Goal: Task Accomplishment & Management: Manage account settings

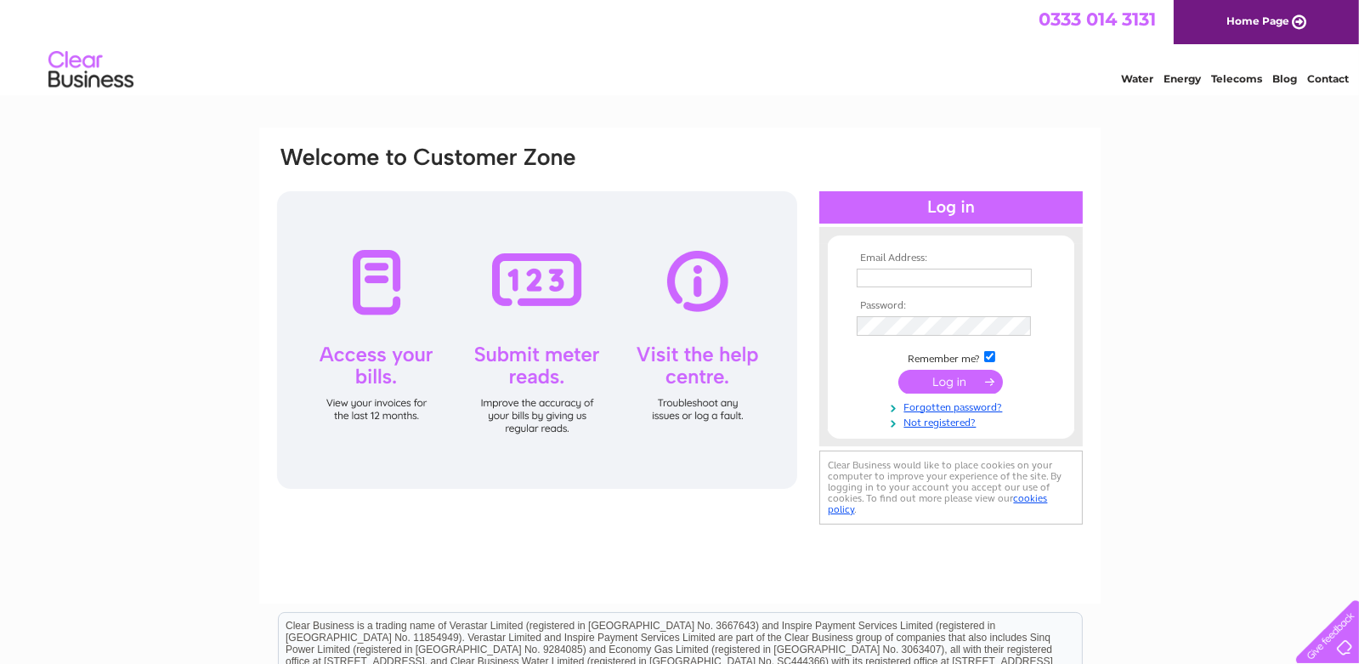
type input "paul@logicvehiclesolutions.com"
click at [912, 376] on input "submit" at bounding box center [950, 382] width 105 height 24
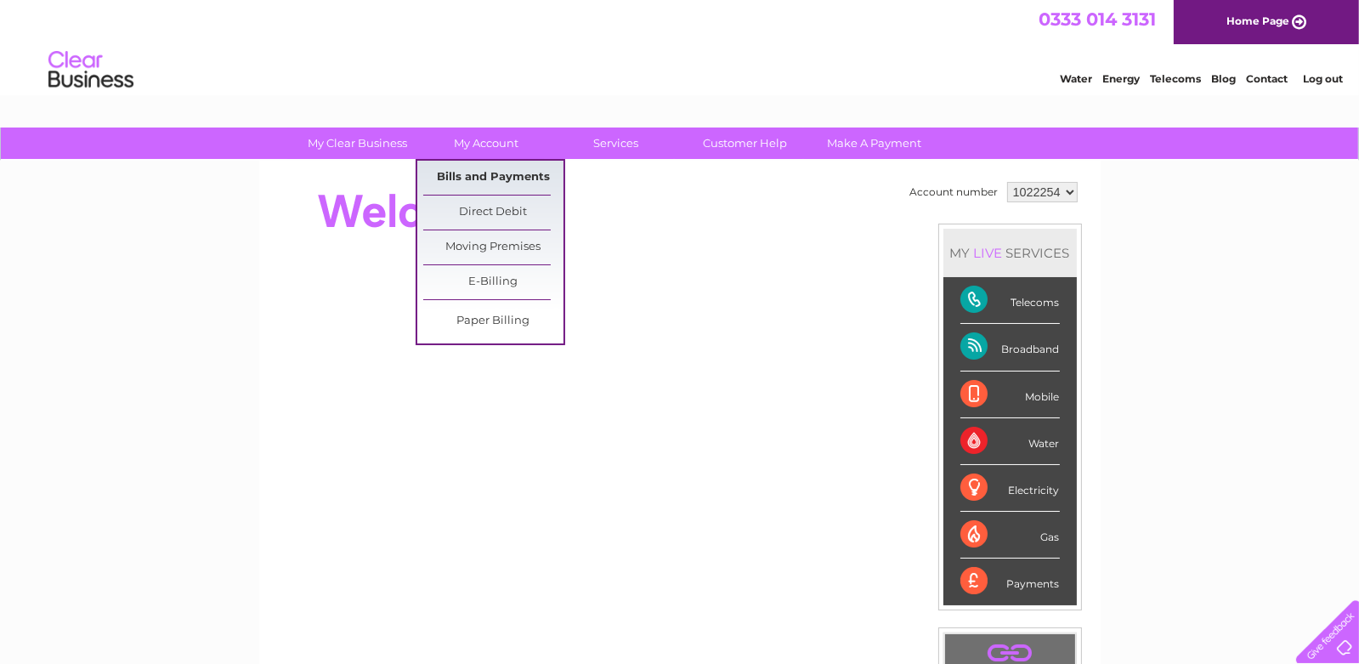
click at [486, 167] on link "Bills and Payments" at bounding box center [493, 178] width 140 height 34
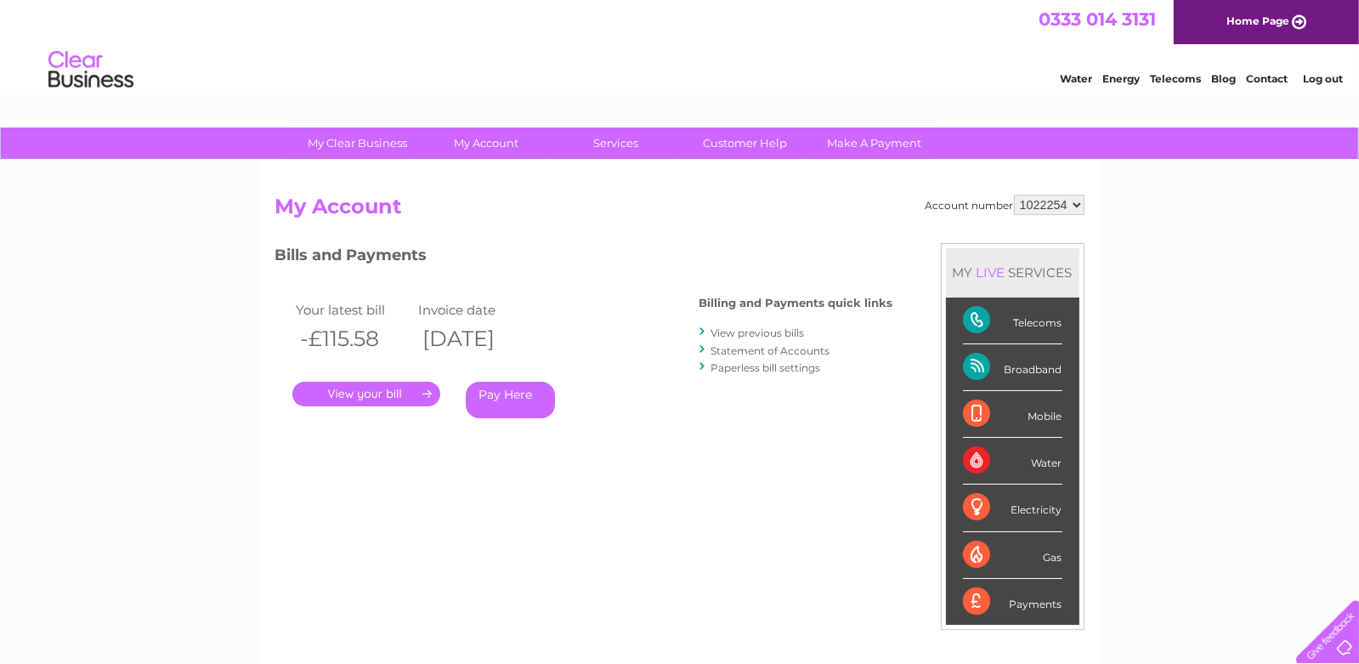
click at [368, 392] on link "." at bounding box center [366, 394] width 148 height 25
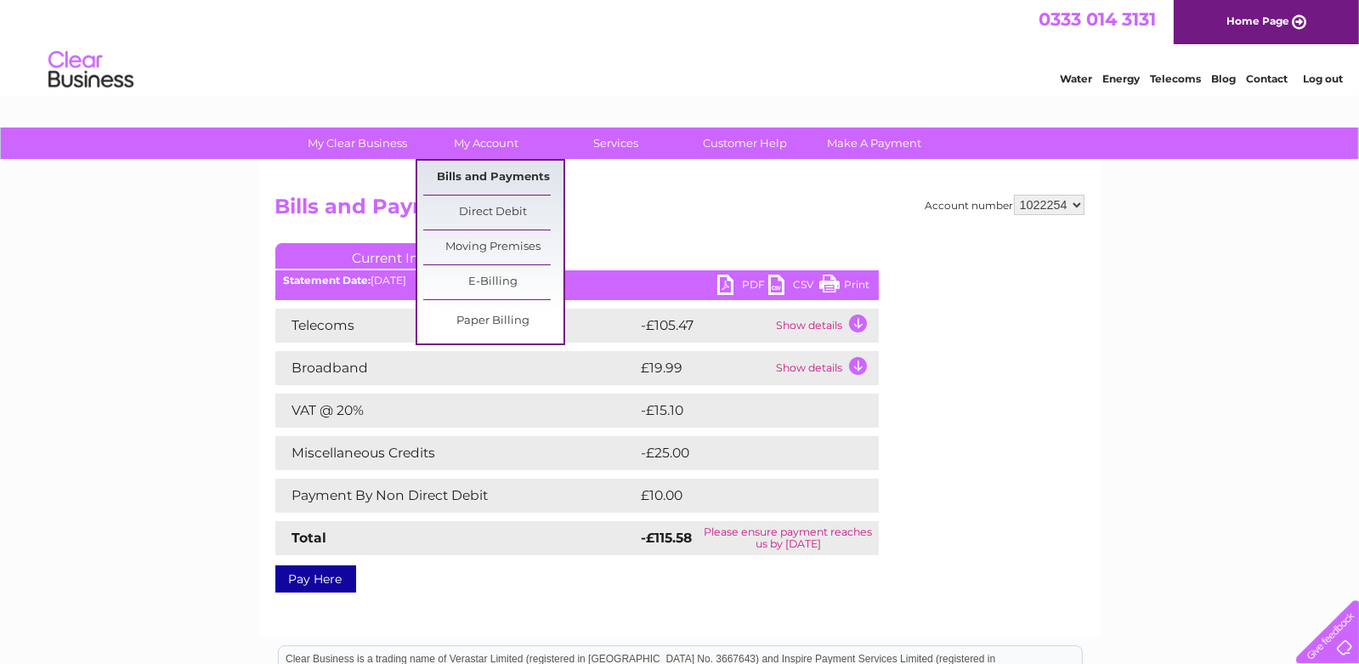
click at [473, 172] on link "Bills and Payments" at bounding box center [493, 178] width 140 height 34
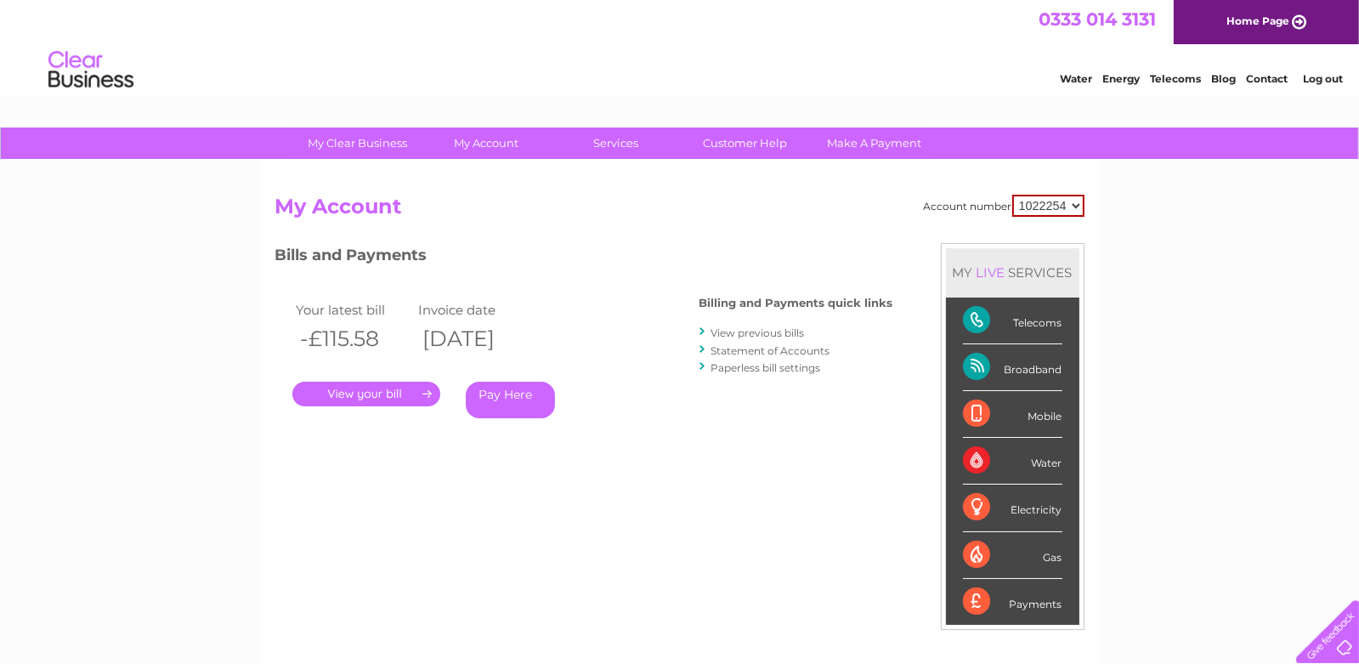
click at [728, 334] on link "View previous bills" at bounding box center [757, 332] width 93 height 13
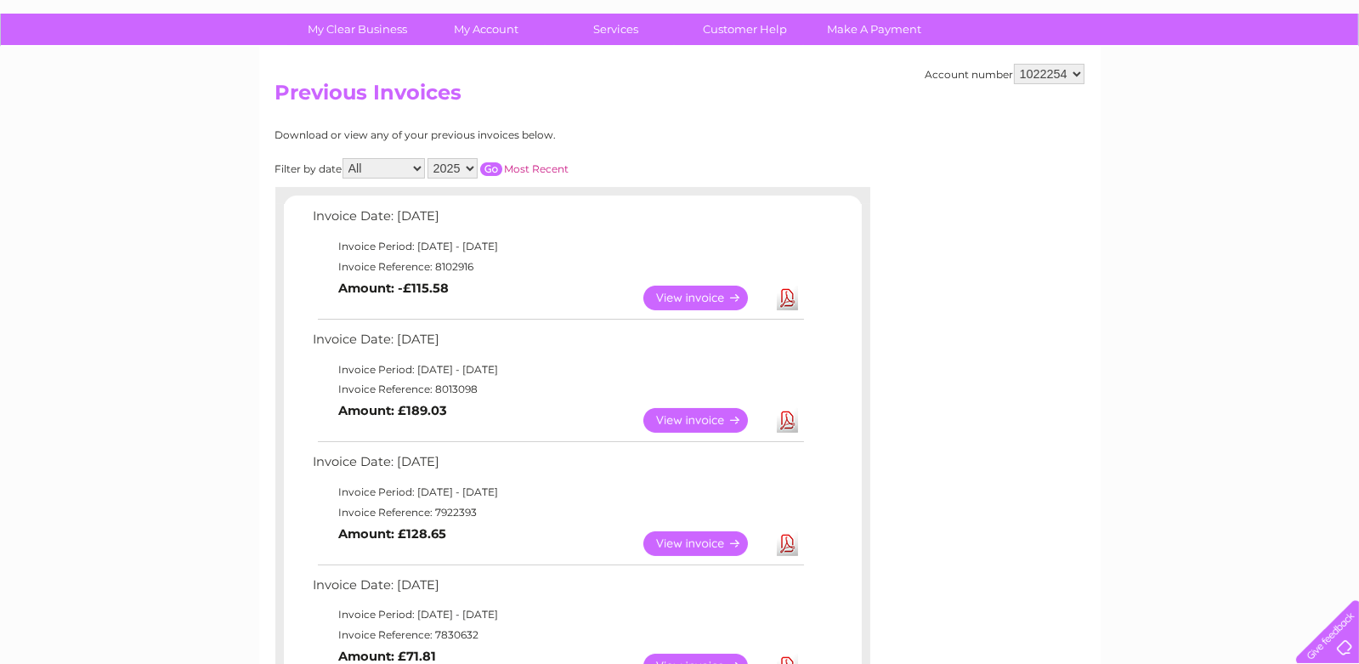
scroll to position [84, 0]
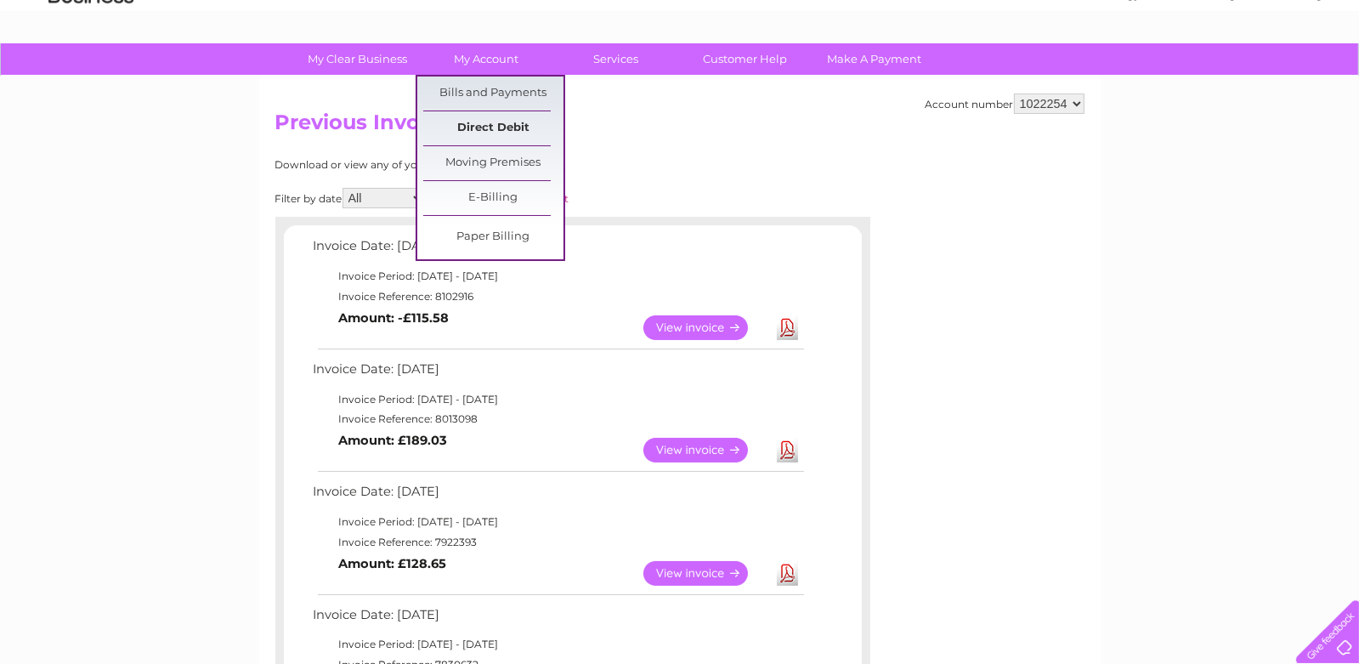
click at [478, 124] on link "Direct Debit" at bounding box center [493, 128] width 140 height 34
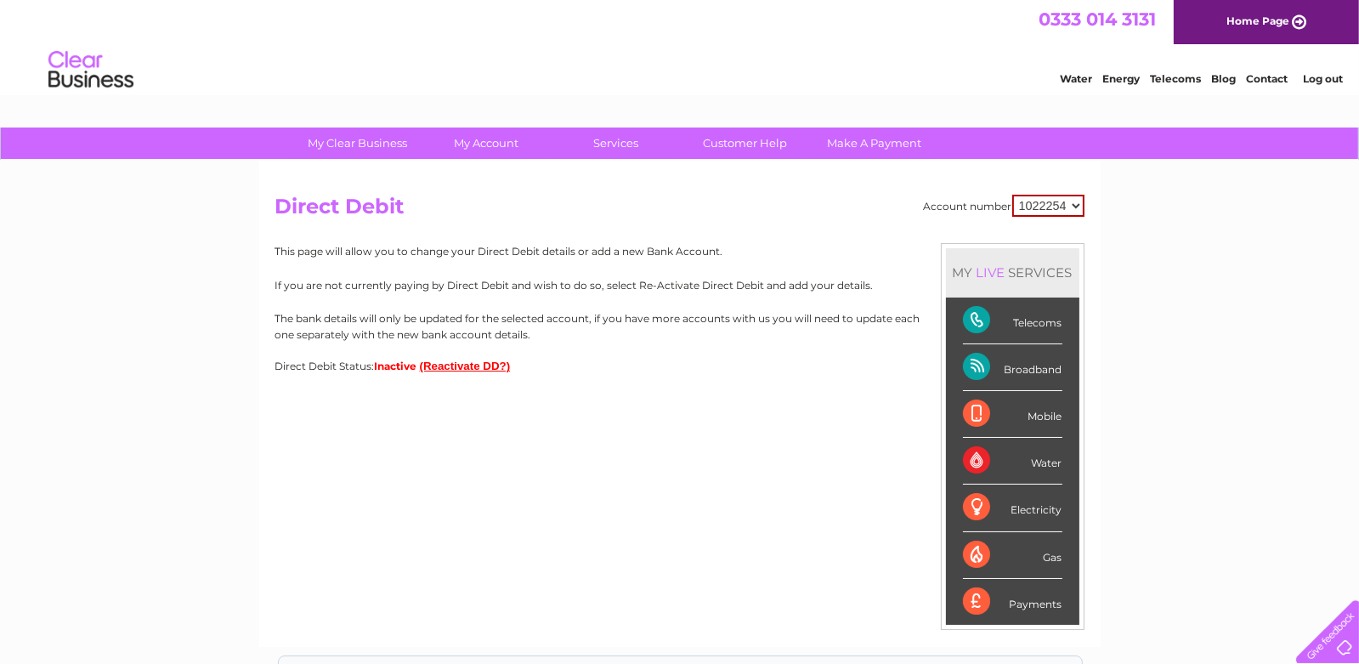
click at [466, 367] on button "(Reactivate DD?)" at bounding box center [465, 365] width 91 height 13
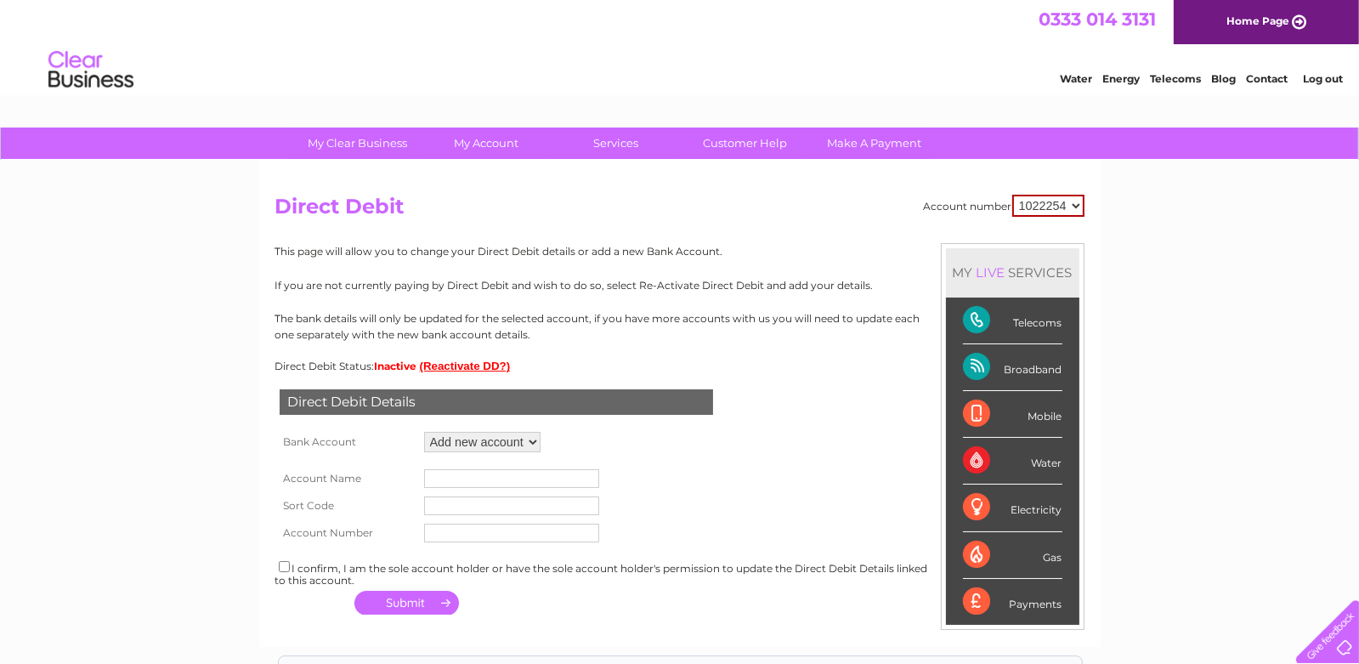
click at [532, 442] on select "Add new account ****5721 ****5721" at bounding box center [482, 442] width 116 height 20
select select "1445490"
click at [424, 432] on select "Add new account ****5721 ****5721" at bounding box center [482, 442] width 116 height 20
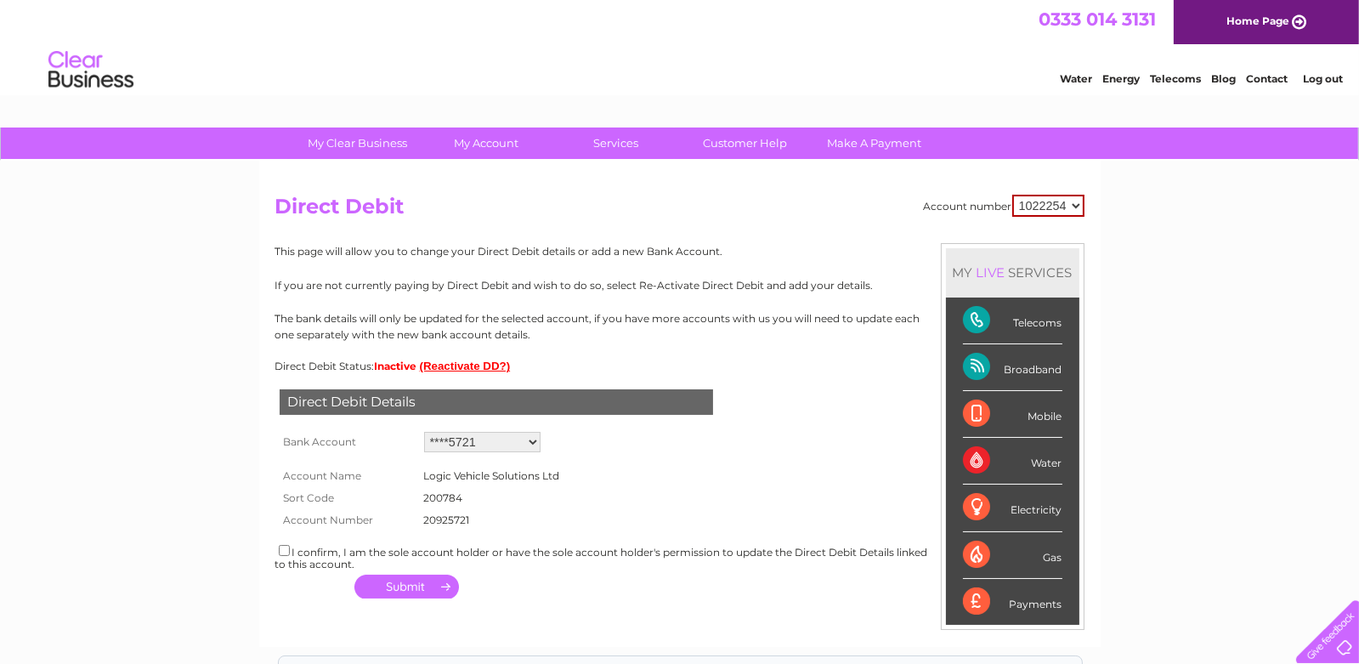
click at [281, 550] on input "checkbox" at bounding box center [284, 550] width 11 height 11
checkbox input "true"
click at [389, 587] on button "button" at bounding box center [406, 586] width 105 height 24
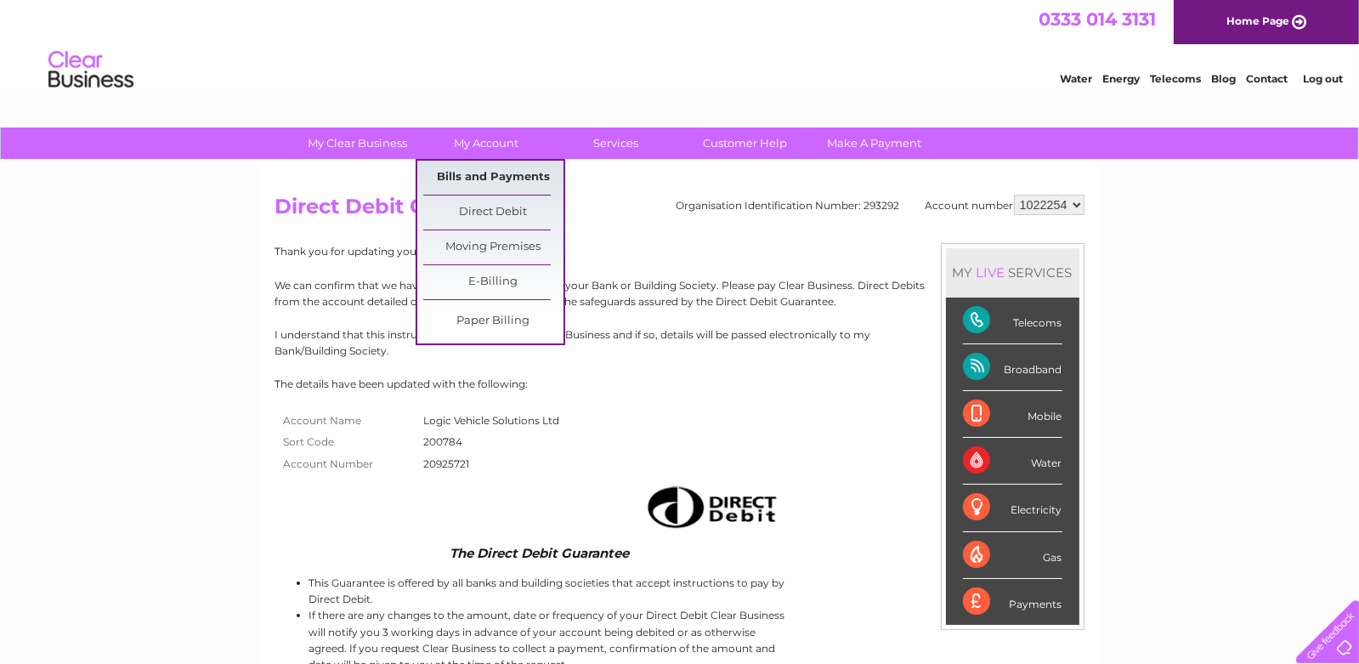
click at [473, 173] on link "Bills and Payments" at bounding box center [493, 178] width 140 height 34
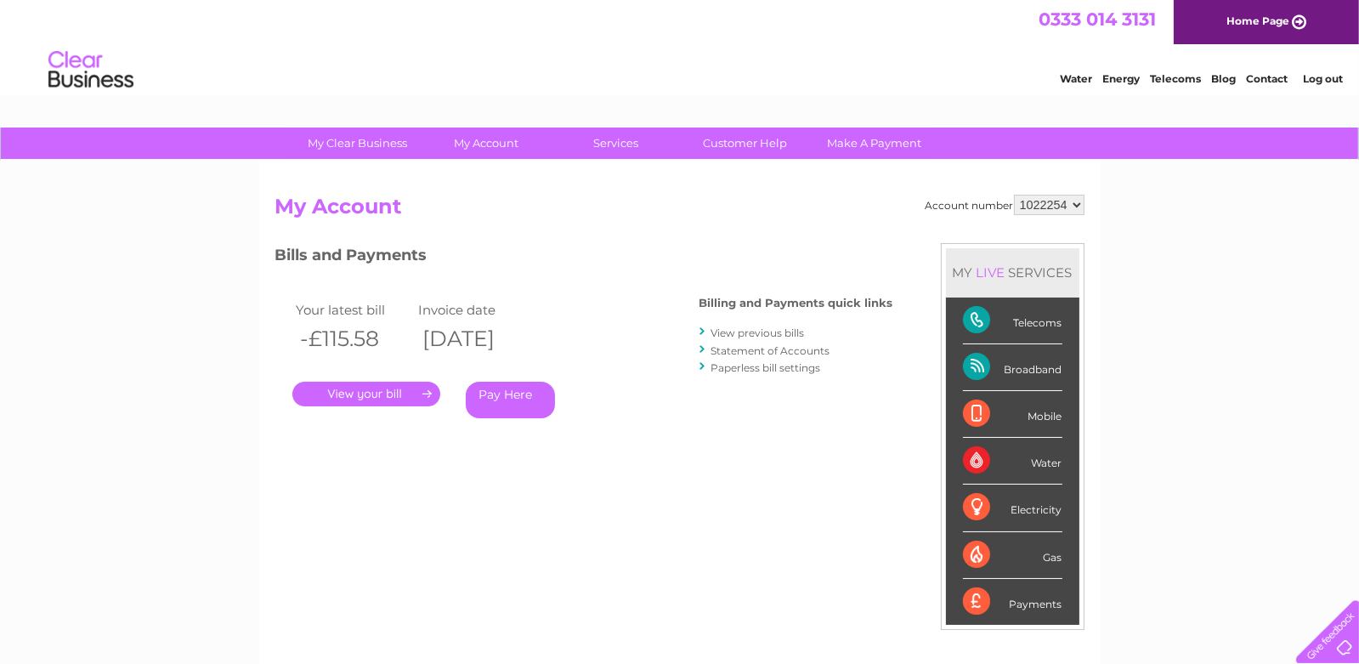
click at [1314, 73] on link "Log out" at bounding box center [1323, 78] width 40 height 13
